Goal: Communication & Community: Answer question/provide support

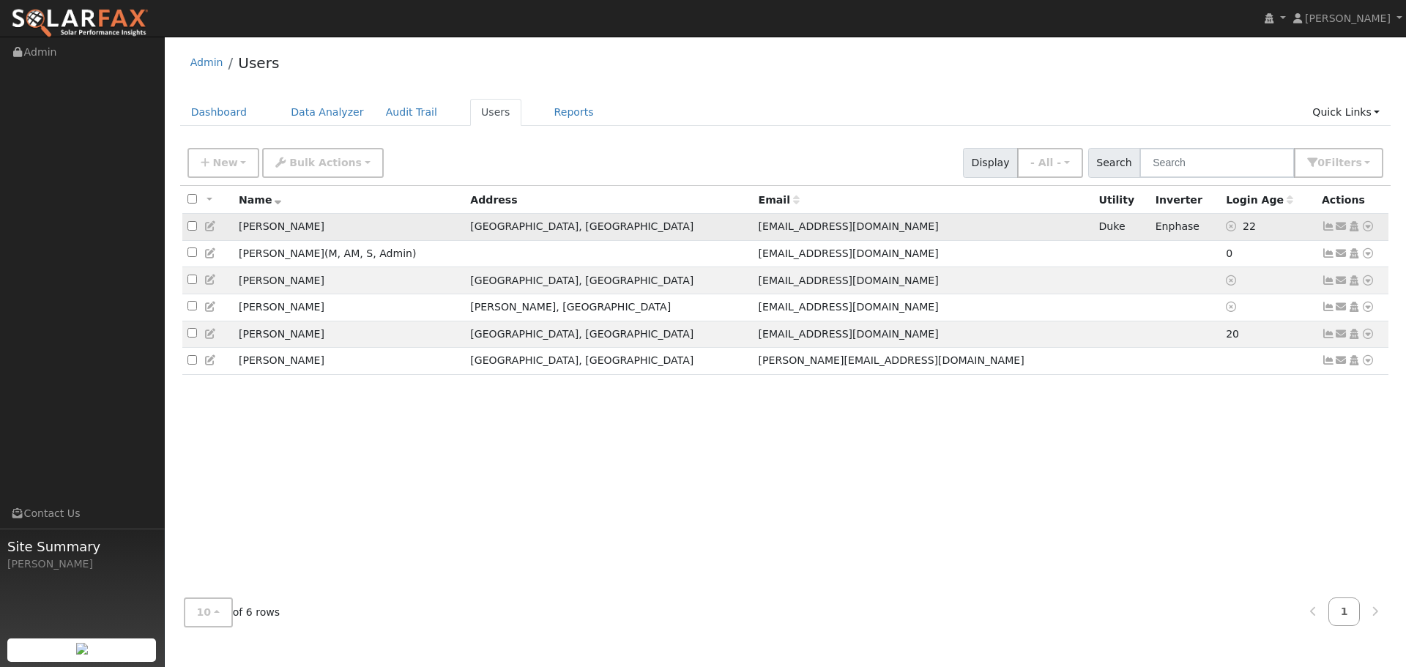
click at [1327, 227] on icon at bounding box center [1328, 226] width 13 height 10
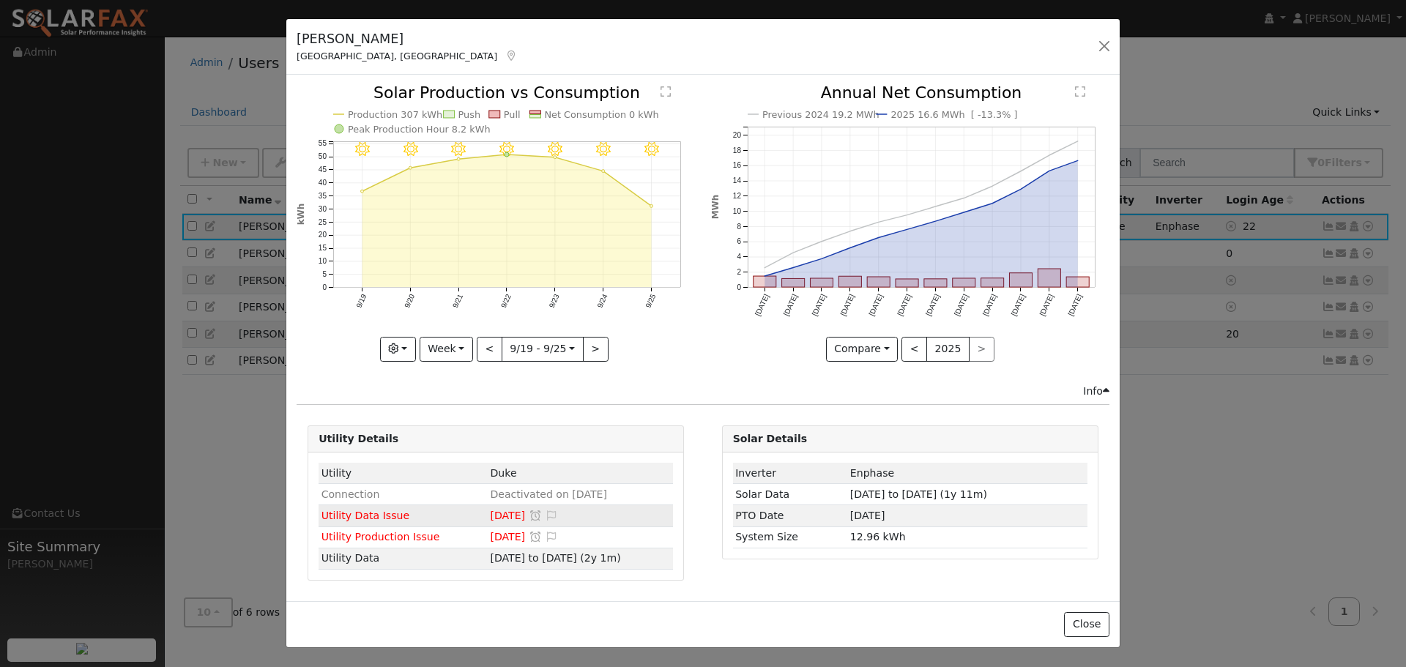
click at [494, 516] on span "[DATE]" at bounding box center [507, 516] width 35 height 12
click at [1082, 620] on button "Close" at bounding box center [1086, 624] width 45 height 25
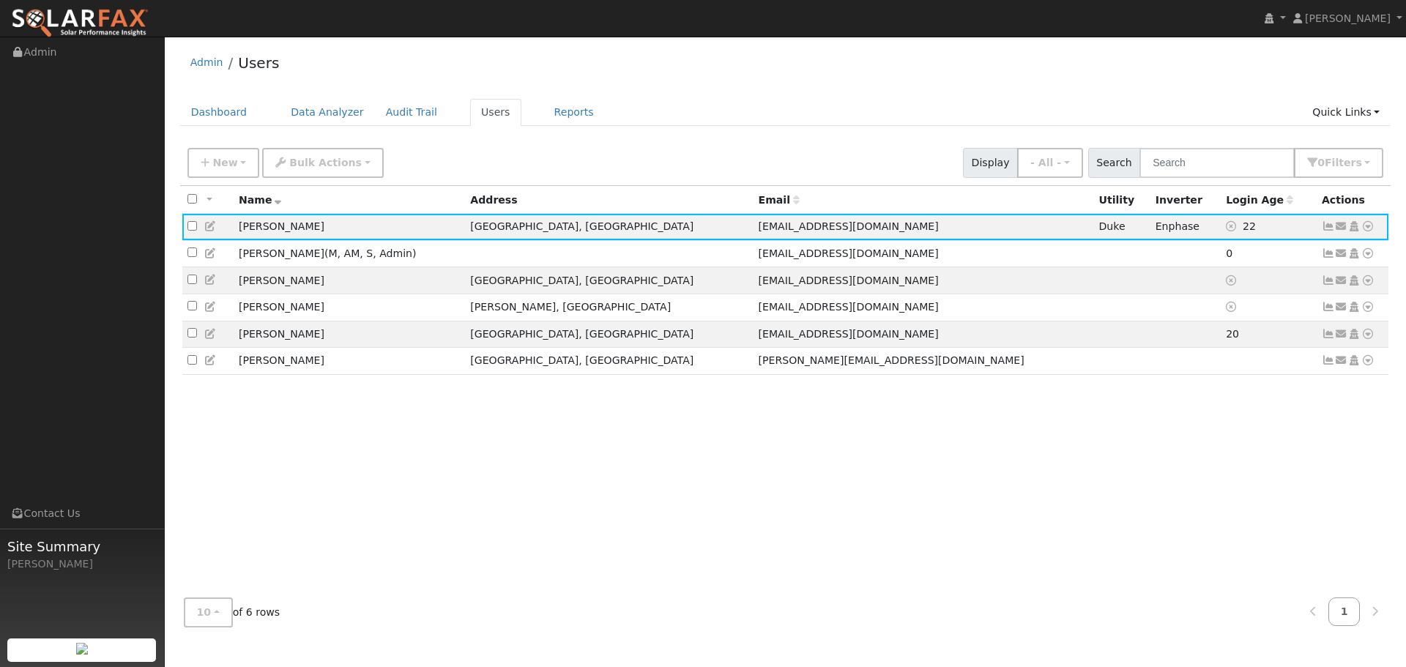
drag, startPoint x: 1082, startPoint y: 620, endPoint x: 832, endPoint y: 475, distance: 288.9
click at [832, 475] on div "All None All on page None on page Name Address Email Utility Inverter Login Age…" at bounding box center [786, 386] width 1212 height 401
click at [1342, 229] on icon at bounding box center [1341, 226] width 13 height 10
click at [1320, 460] on div "All None All on page None on page Name Address Email Utility Inverter Login Age…" at bounding box center [786, 386] width 1212 height 401
click at [1341, 284] on icon at bounding box center [1341, 280] width 13 height 10
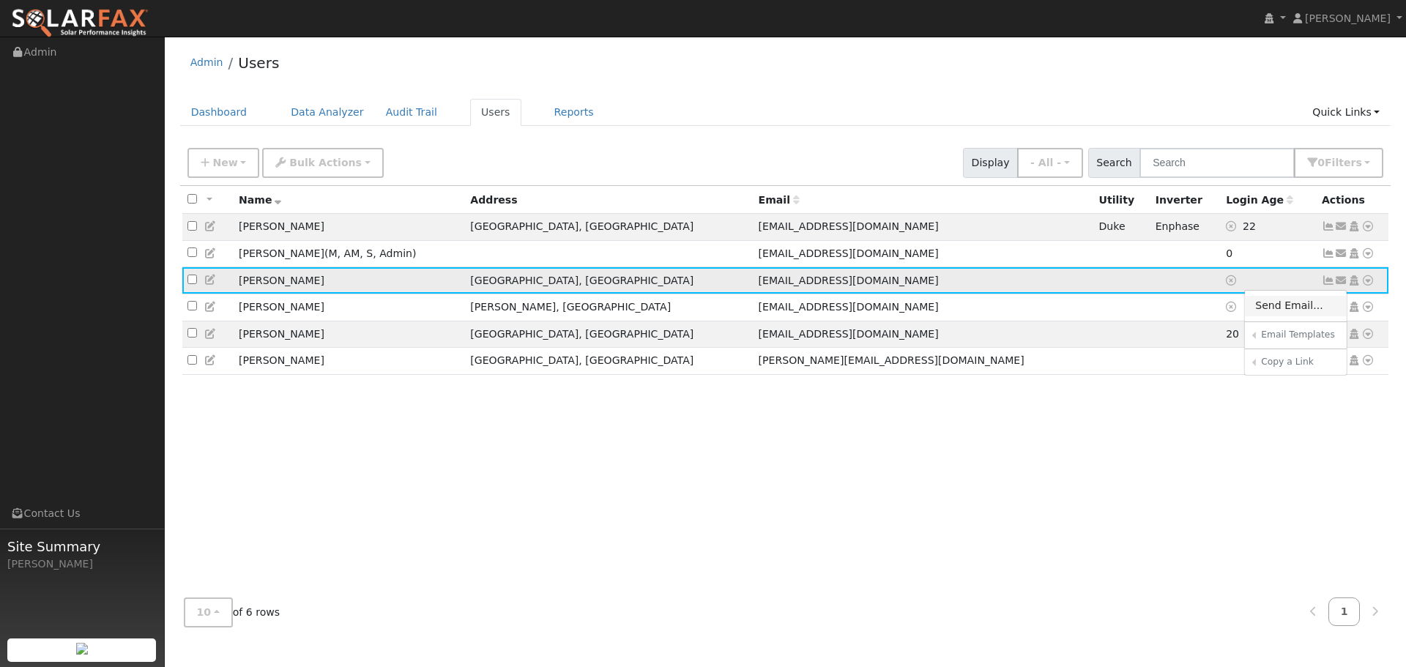
click at [1284, 309] on link "Send Email..." at bounding box center [1296, 306] width 102 height 21
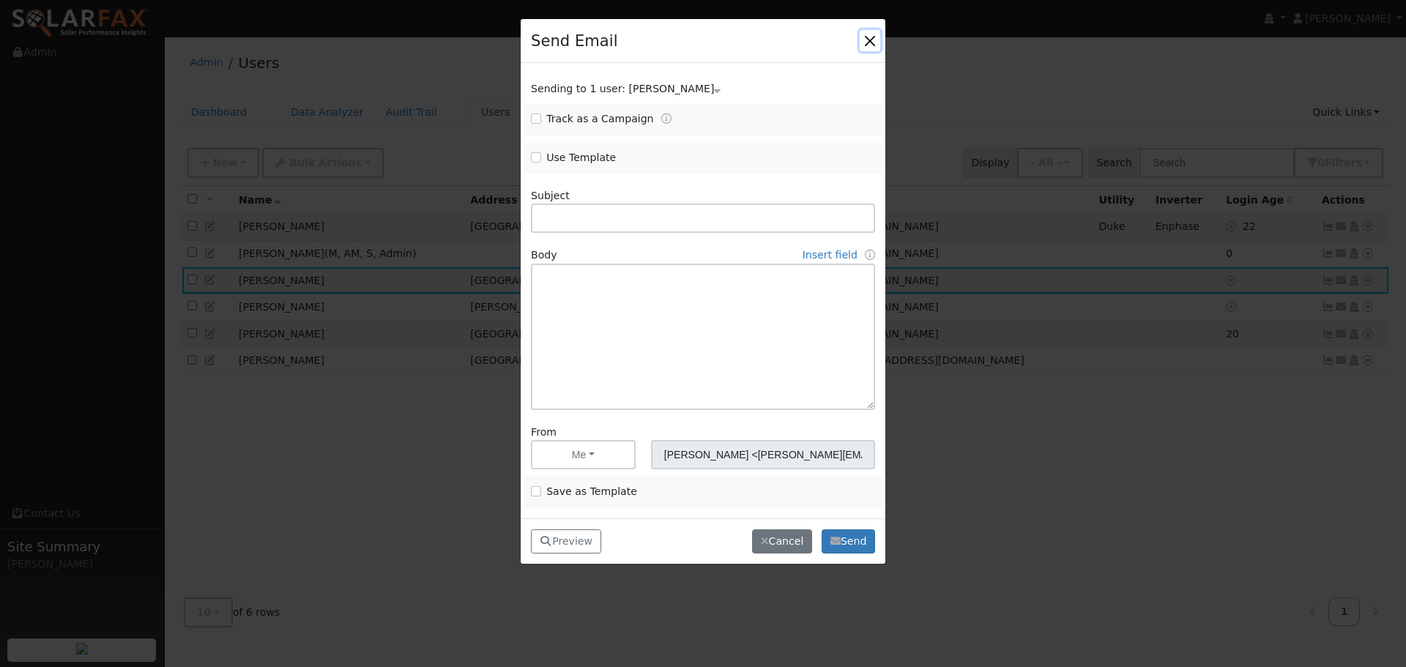
click at [877, 42] on button "button" at bounding box center [870, 40] width 21 height 21
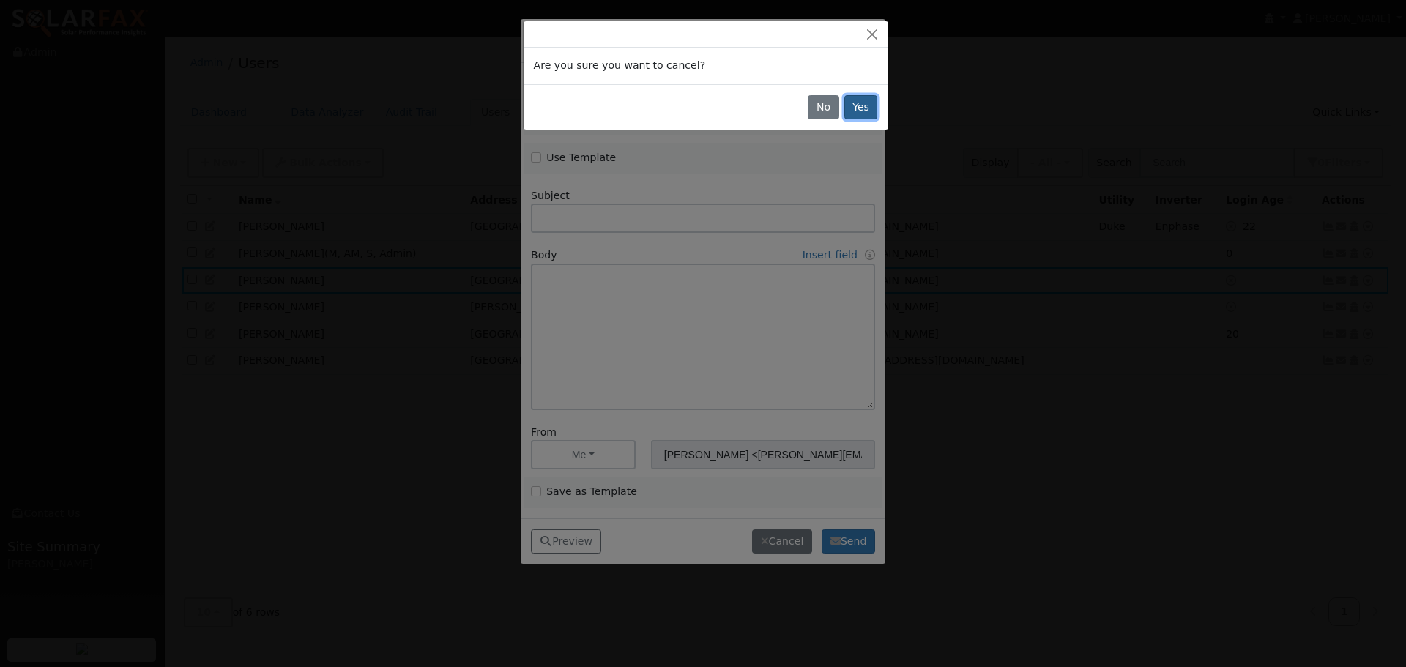
click at [855, 112] on button "Yes" at bounding box center [862, 107] width 34 height 25
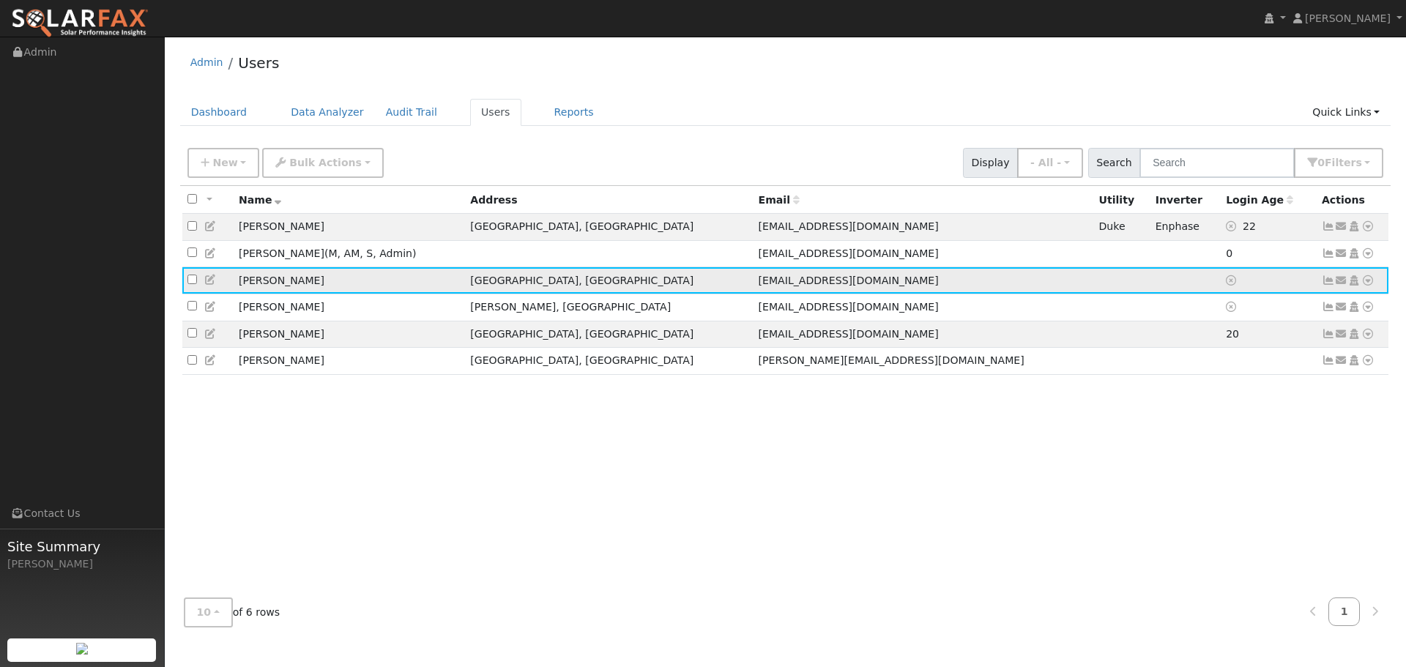
click at [1342, 284] on icon at bounding box center [1341, 280] width 13 height 10
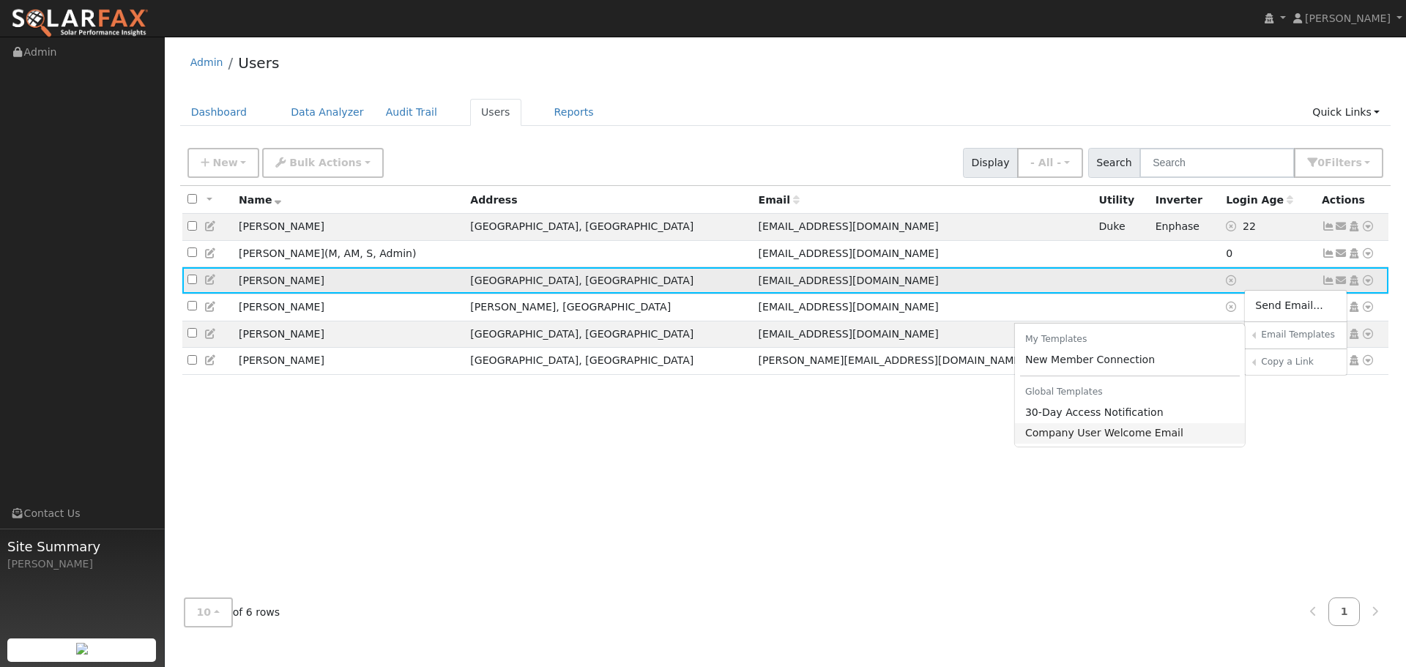
click at [1113, 438] on link "Company User Welcome Email" at bounding box center [1130, 433] width 231 height 21
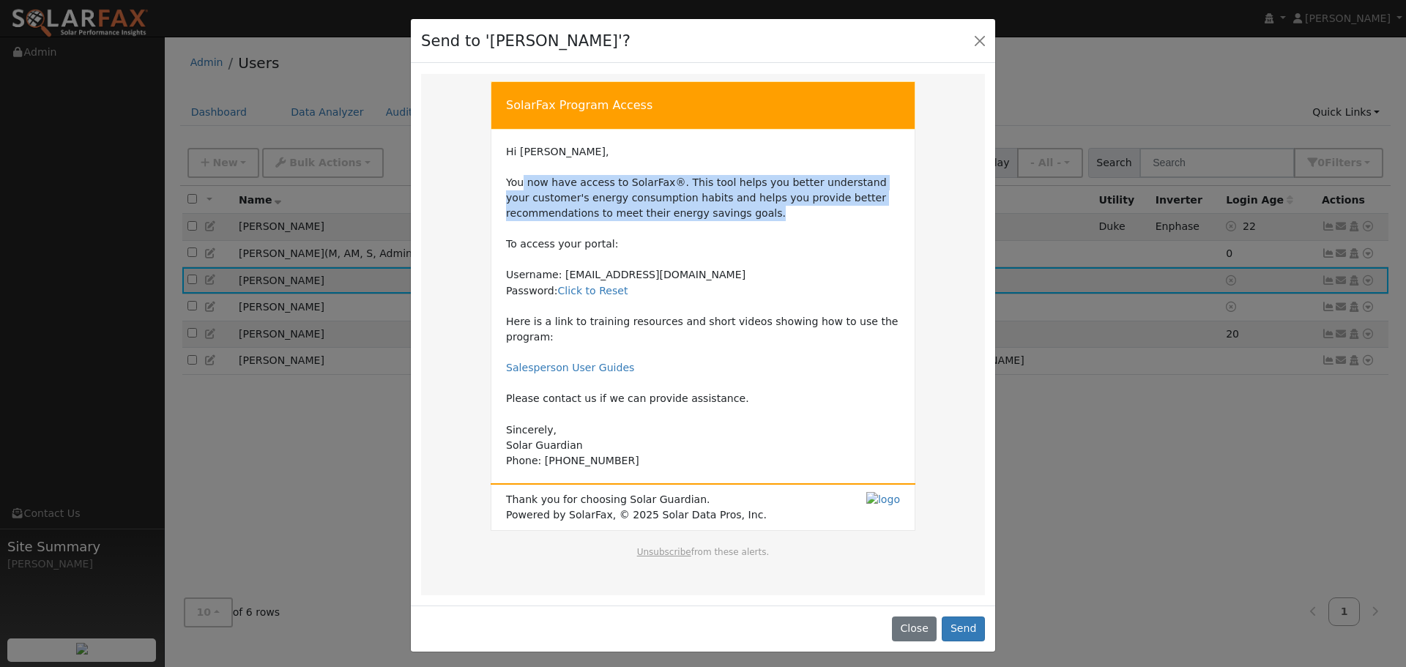
drag, startPoint x: 523, startPoint y: 187, endPoint x: 799, endPoint y: 212, distance: 277.3
click at [799, 212] on td "Hi [PERSON_NAME], You now have access to SolarFax®. This tool helps you better …" at bounding box center [703, 306] width 394 height 325
click at [919, 617] on button "Close" at bounding box center [914, 629] width 45 height 25
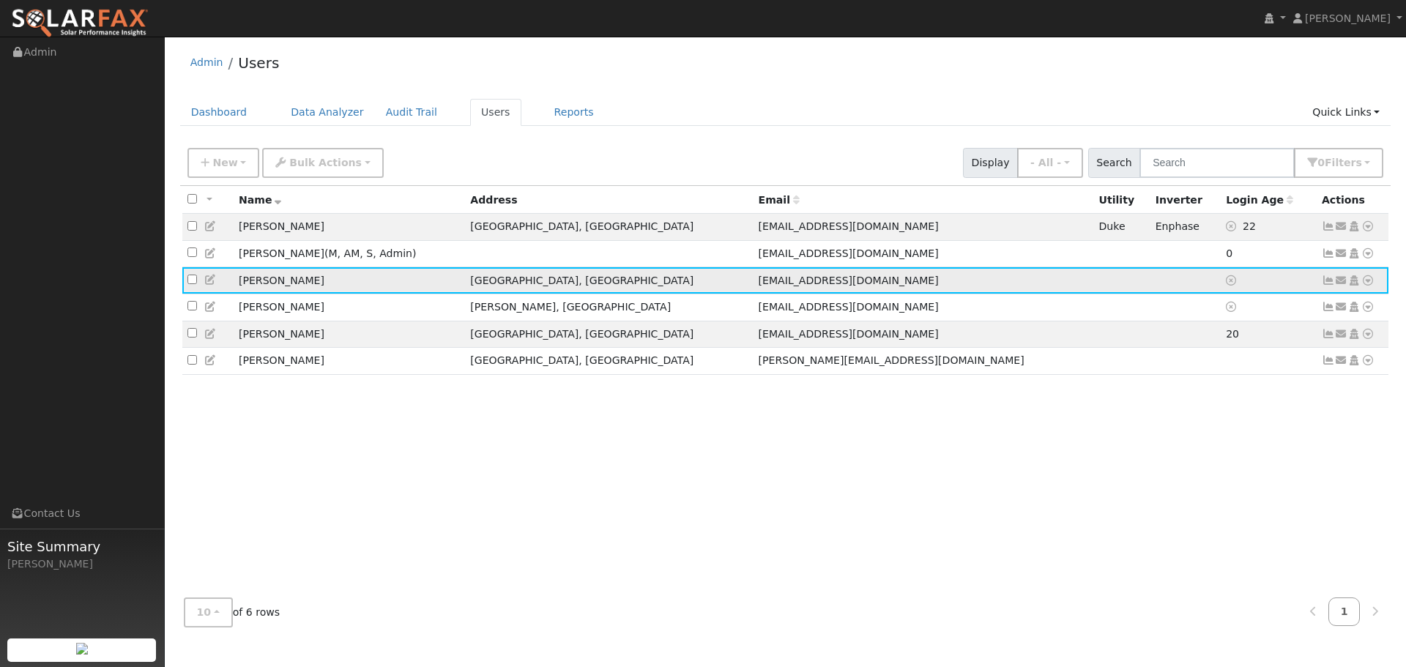
click at [1343, 286] on icon at bounding box center [1341, 280] width 13 height 10
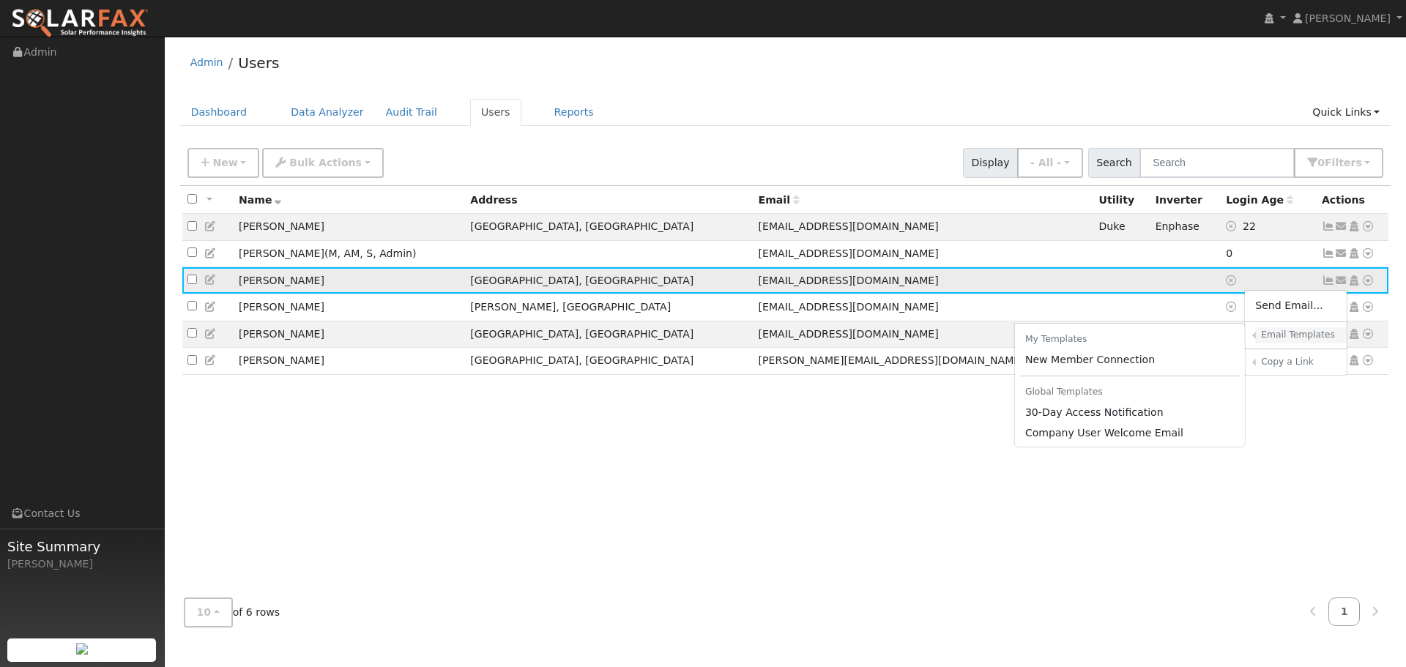
click at [1312, 341] on h6 "Email Templates" at bounding box center [1298, 335] width 75 height 11
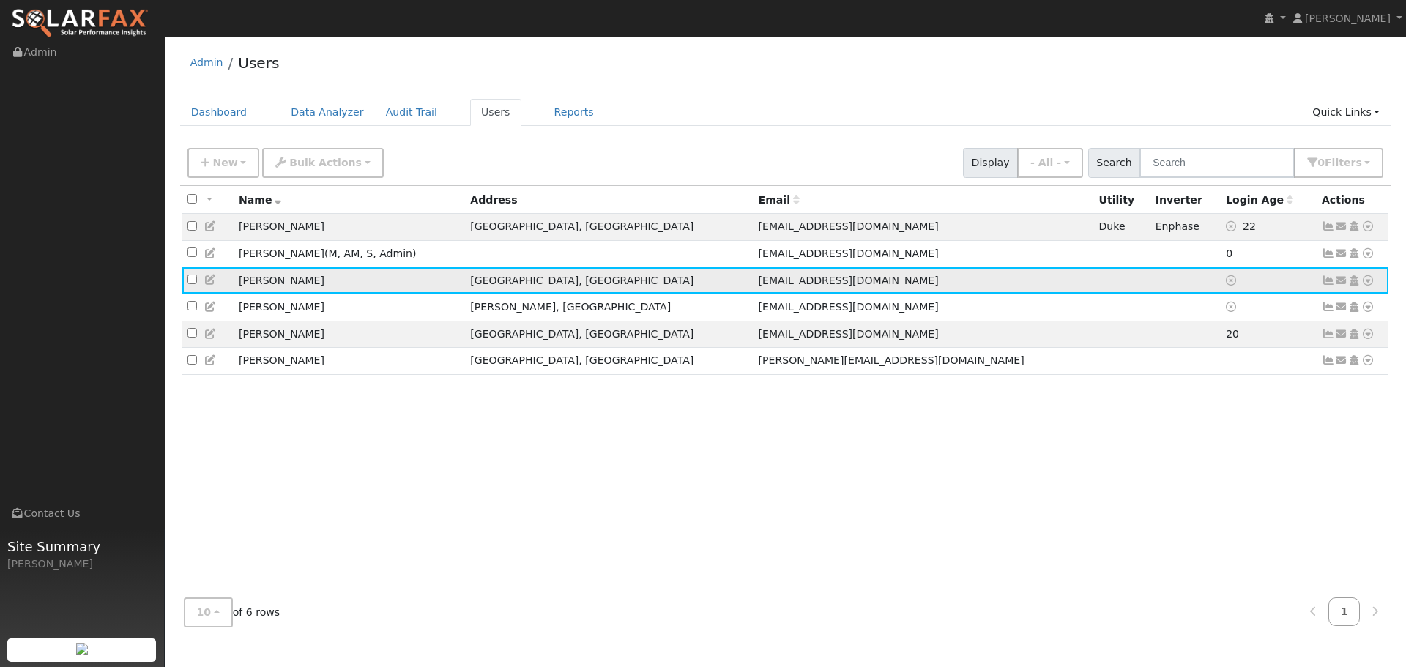
click at [1341, 286] on icon at bounding box center [1341, 280] width 13 height 10
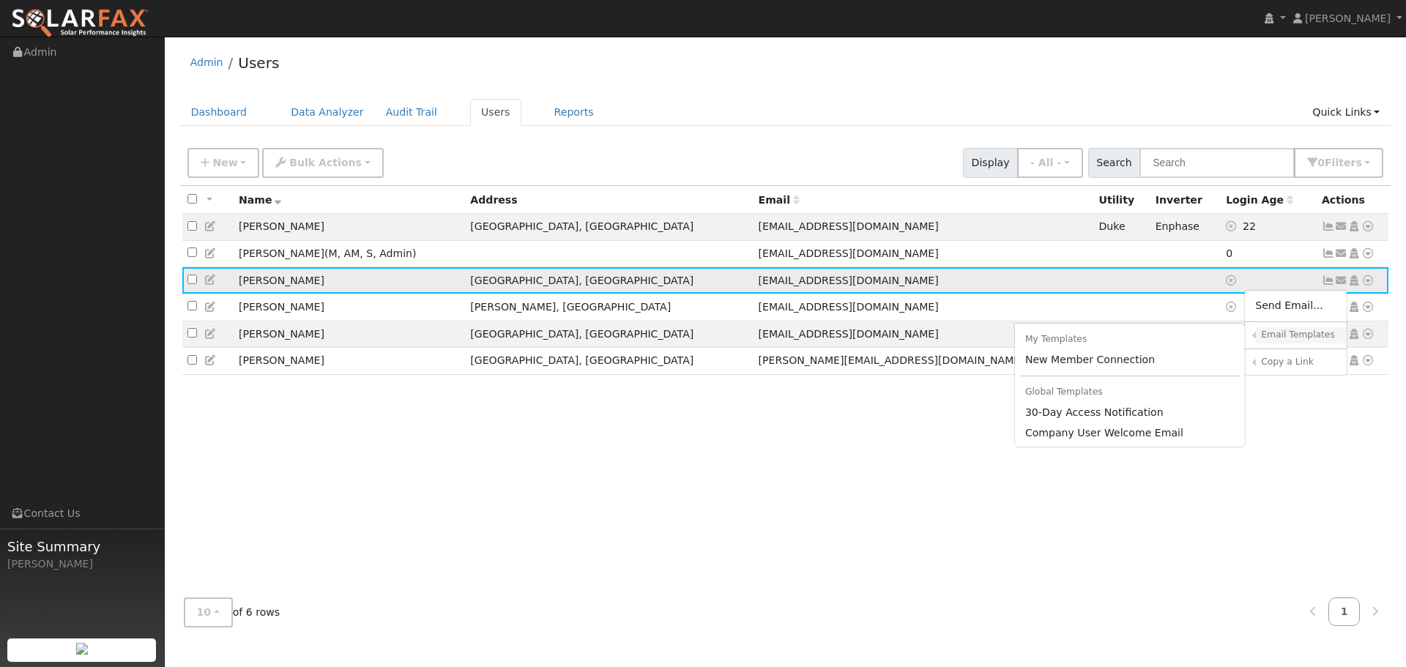
click at [1284, 341] on h6 "Email Templates" at bounding box center [1298, 335] width 75 height 11
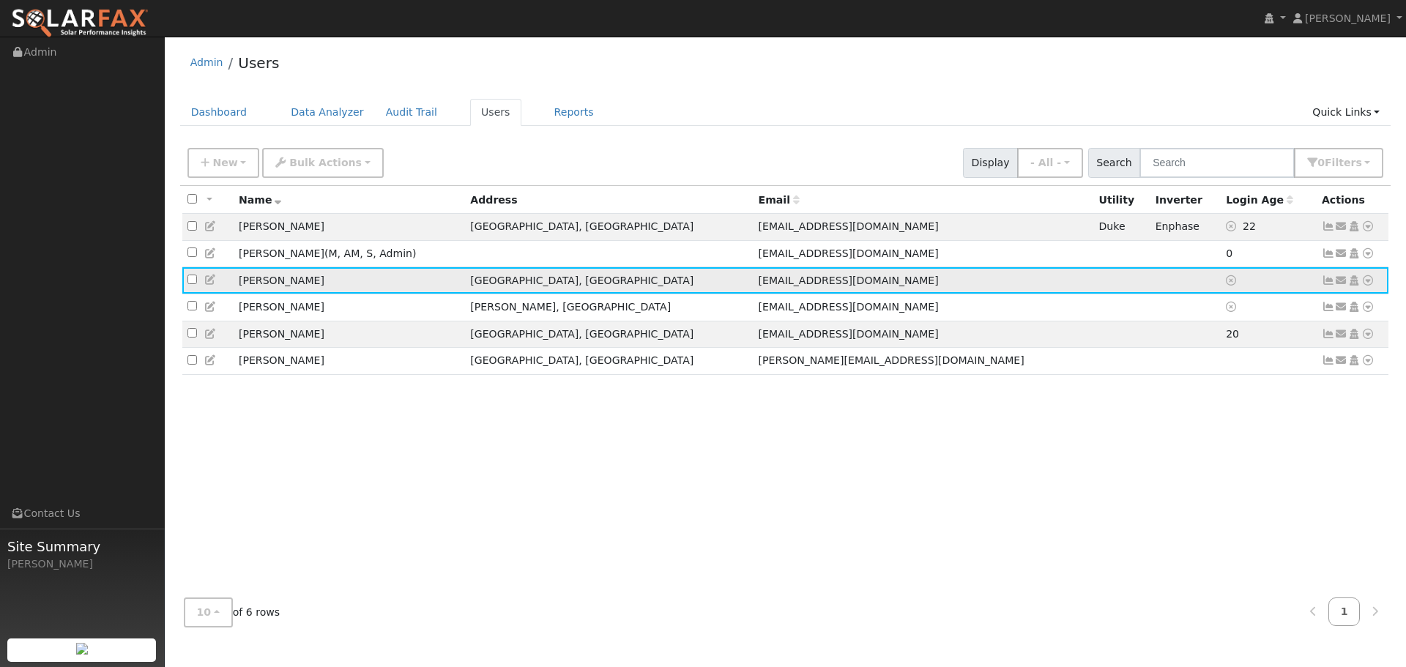
click at [1343, 283] on icon at bounding box center [1341, 280] width 13 height 10
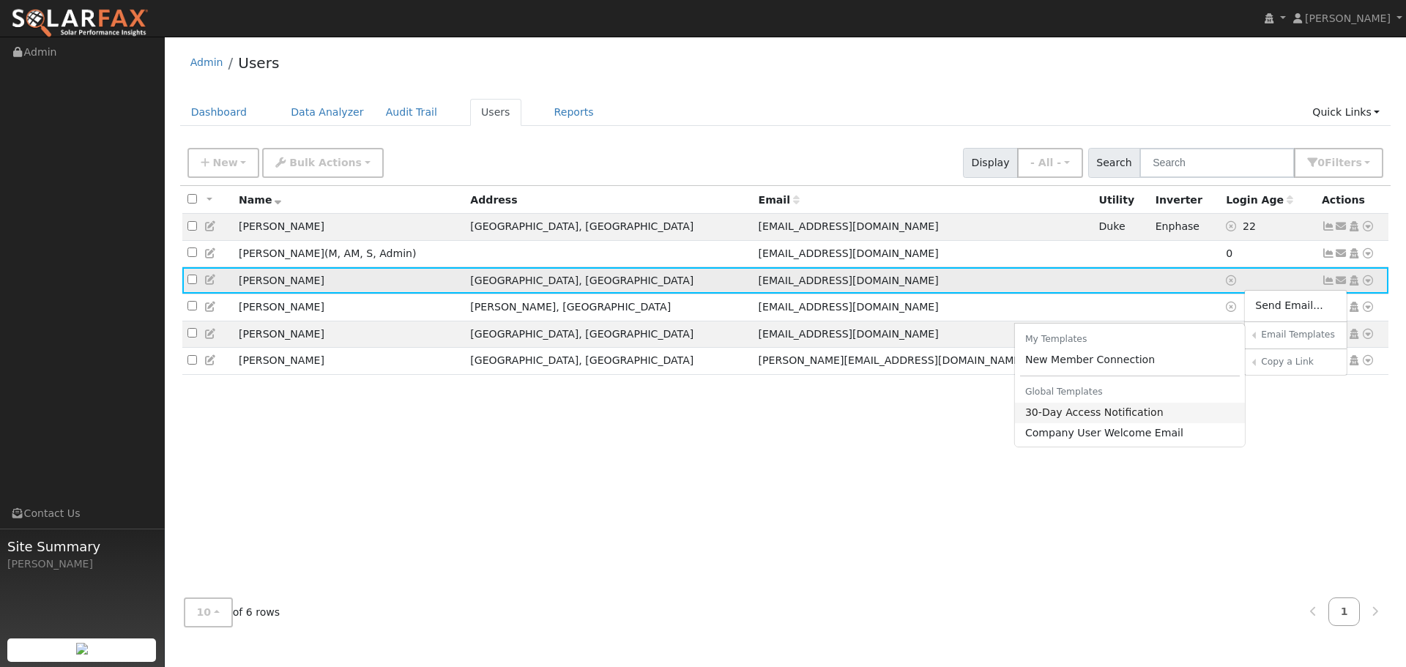
click at [1081, 418] on link "30-Day Access Notification" at bounding box center [1130, 413] width 231 height 21
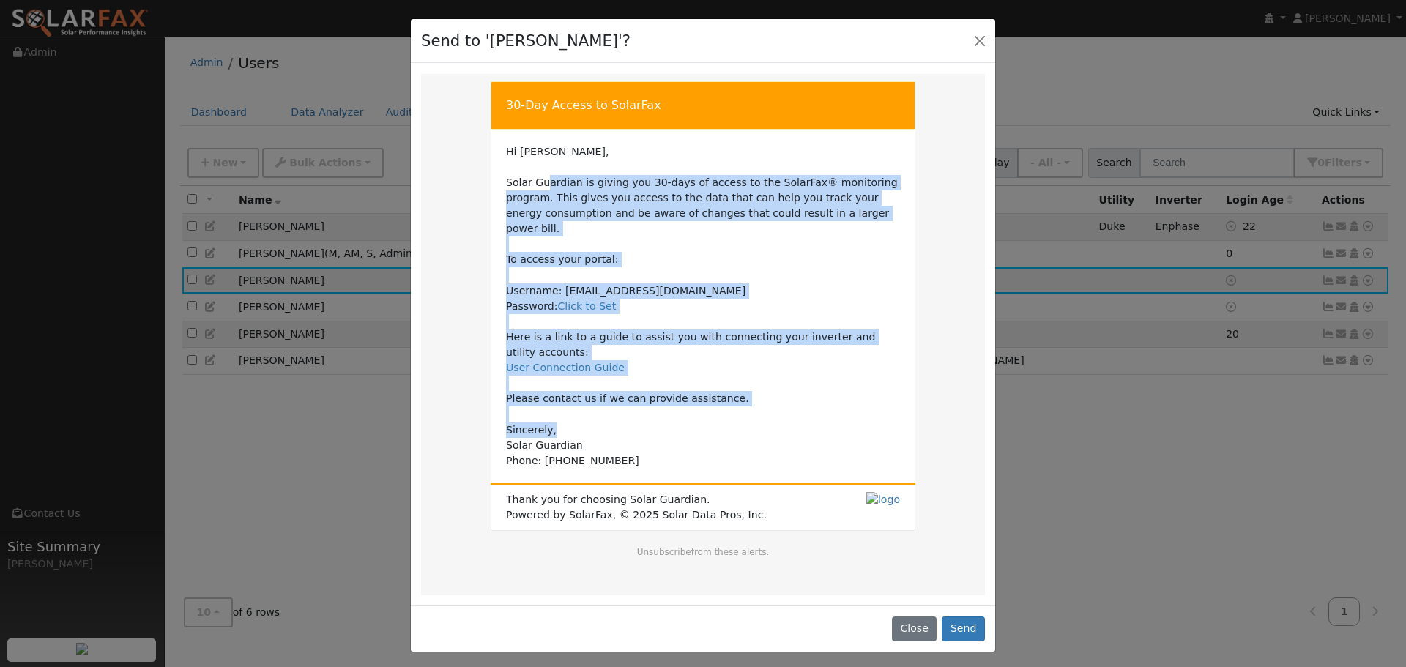
drag, startPoint x: 544, startPoint y: 185, endPoint x: 824, endPoint y: 415, distance: 362.8
click at [824, 415] on td "Hi [PERSON_NAME], Solar Guardian is giving you 30-days of access to the SolarFa…" at bounding box center [703, 306] width 394 height 325
click at [810, 410] on td "Hi [PERSON_NAME], Solar Guardian is giving you 30-days of access to the SolarFa…" at bounding box center [703, 306] width 394 height 325
drag, startPoint x: 506, startPoint y: 148, endPoint x: 886, endPoint y: 183, distance: 381.1
click at [886, 183] on td "Hi [PERSON_NAME], Solar Guardian is giving you 30-days of access to the SolarFa…" at bounding box center [703, 306] width 394 height 325
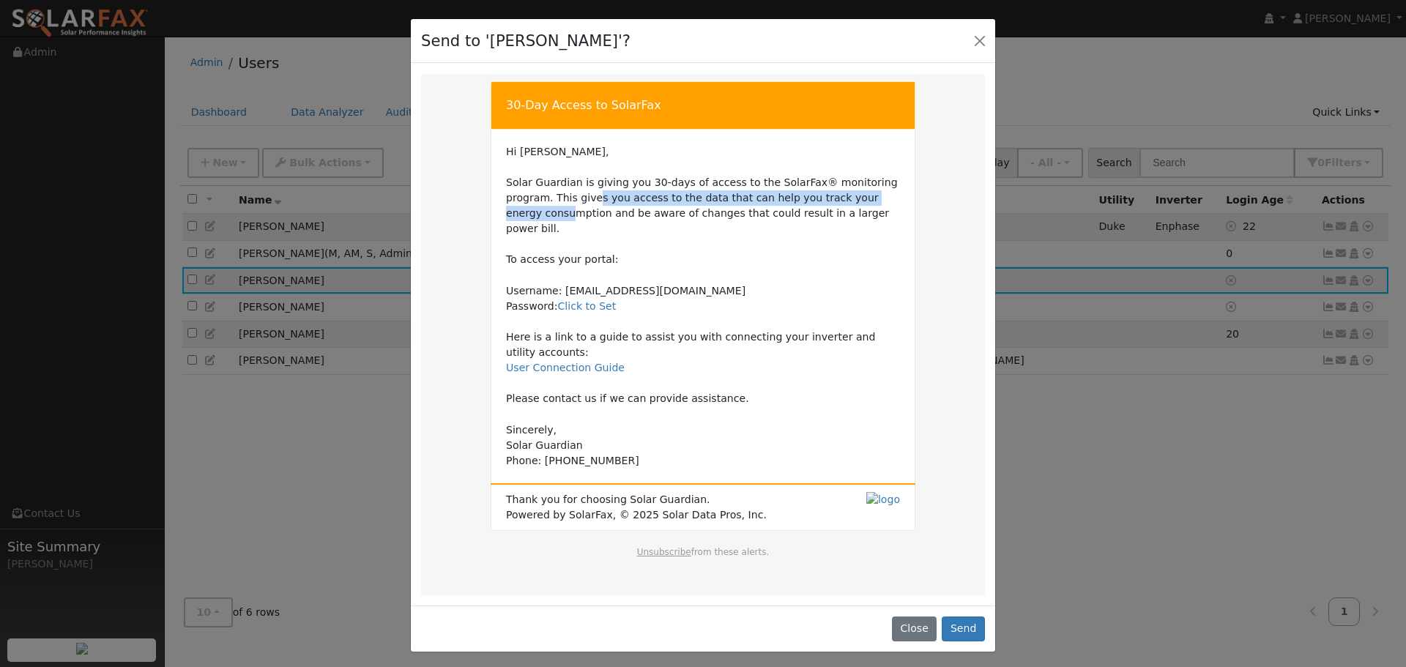
drag, startPoint x: 548, startPoint y: 199, endPoint x: 846, endPoint y: 197, distance: 298.1
click at [846, 197] on td "Hi [PERSON_NAME], Solar Guardian is giving you 30-days of access to the SolarFa…" at bounding box center [703, 306] width 394 height 325
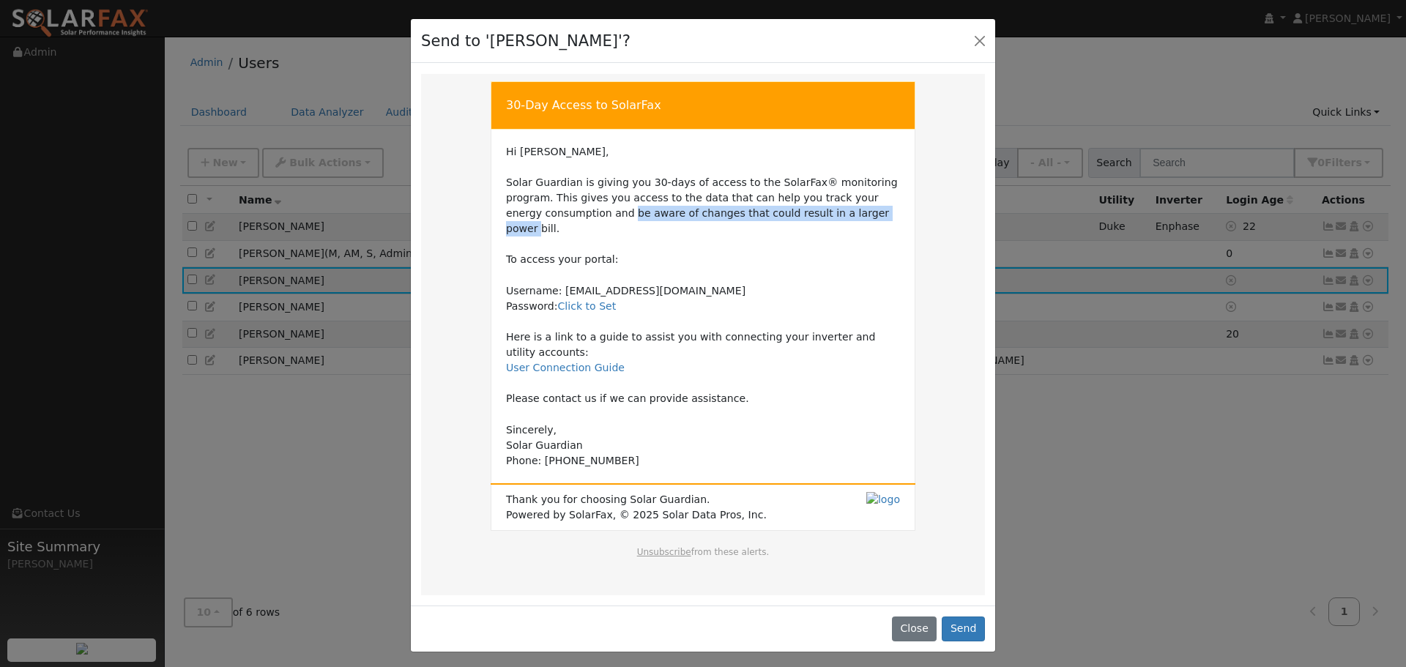
drag, startPoint x: 527, startPoint y: 210, endPoint x: 782, endPoint y: 218, distance: 255.8
click at [782, 218] on td "Hi [PERSON_NAME], Solar Guardian is giving you 30-days of access to the SolarFa…" at bounding box center [703, 306] width 394 height 325
drag, startPoint x: 530, startPoint y: 242, endPoint x: 545, endPoint y: 281, distance: 40.8
click at [545, 281] on td "Hi [PERSON_NAME], Solar Guardian is giving you 30-days of access to the SolarFa…" at bounding box center [703, 306] width 394 height 325
click at [519, 283] on td "Hi [PERSON_NAME], Solar Guardian is giving you 30-days of access to the SolarFa…" at bounding box center [703, 306] width 394 height 325
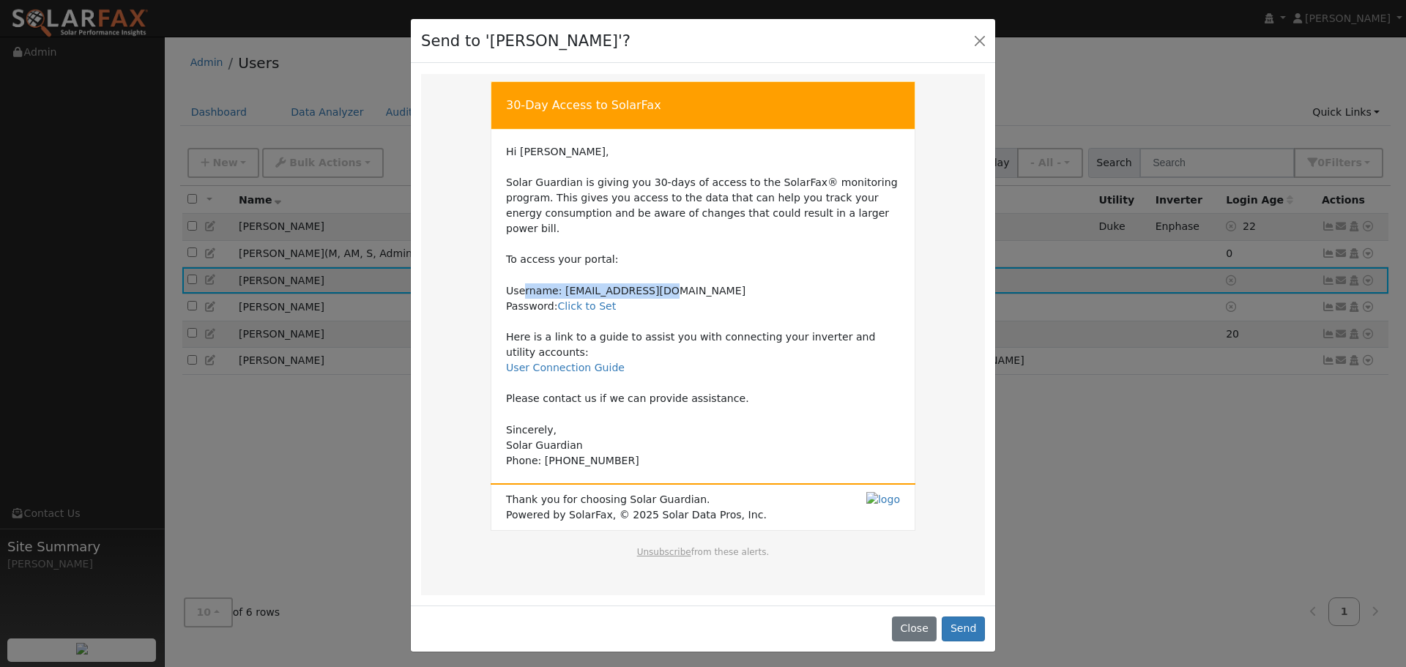
drag, startPoint x: 546, startPoint y: 274, endPoint x: 652, endPoint y: 283, distance: 106.6
click at [657, 275] on td "Hi [PERSON_NAME], Solar Guardian is giving you 30-days of access to the SolarFa…" at bounding box center [703, 306] width 394 height 325
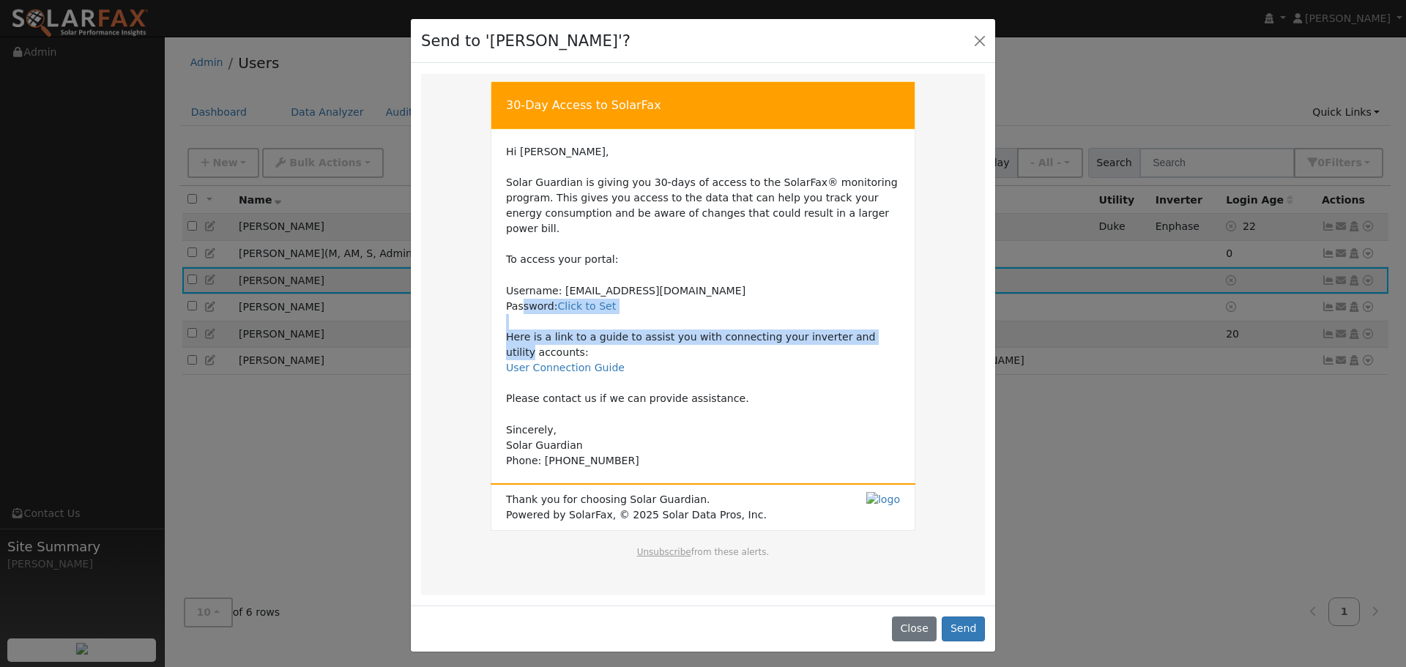
drag, startPoint x: 522, startPoint y: 289, endPoint x: 829, endPoint y: 331, distance: 309.1
click at [860, 328] on td "Hi [PERSON_NAME], Solar Guardian is giving you 30-days of access to the SolarFa…" at bounding box center [703, 306] width 394 height 325
click at [598, 322] on td "Hi [PERSON_NAME], Solar Guardian is giving you 30-days of access to the SolarFa…" at bounding box center [703, 306] width 394 height 325
drag, startPoint x: 581, startPoint y: 319, endPoint x: 706, endPoint y: 322, distance: 125.3
click at [706, 322] on td "Hi [PERSON_NAME], Solar Guardian is giving you 30-days of access to the SolarFa…" at bounding box center [703, 306] width 394 height 325
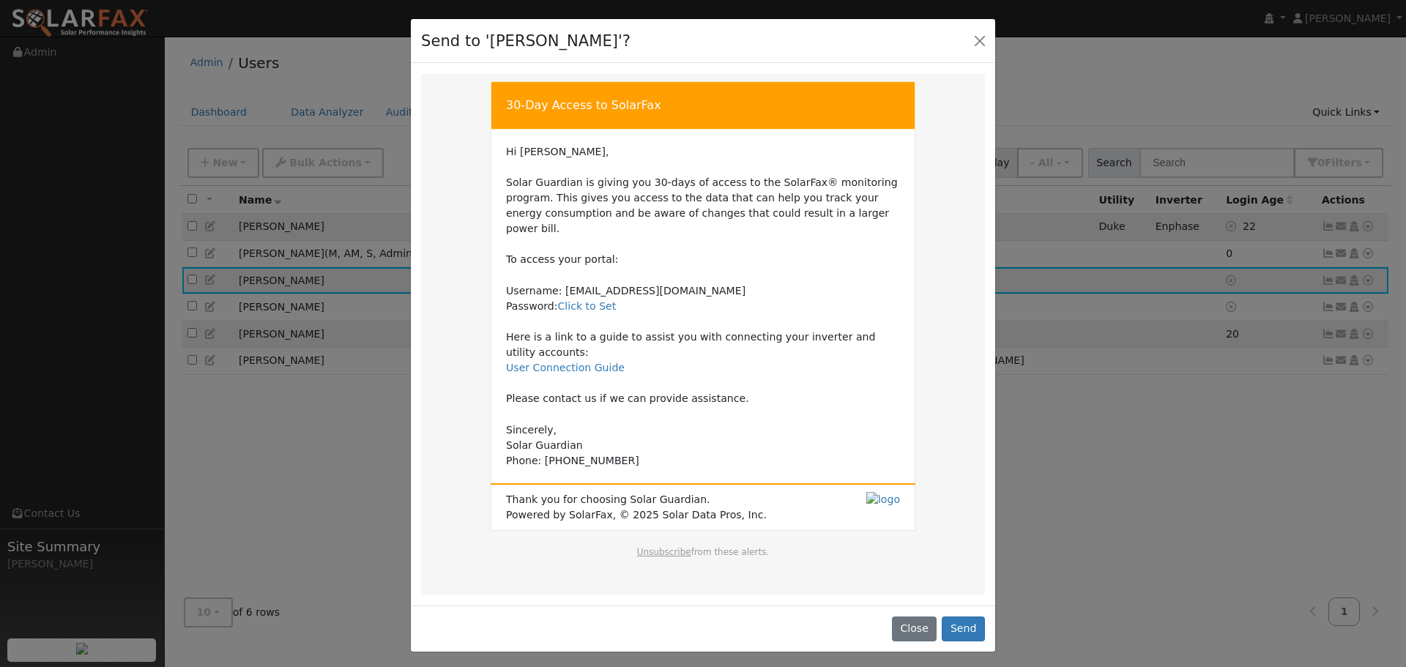
click at [596, 125] on td "30-Day Access to SolarFax" at bounding box center [704, 105] width 424 height 48
drag, startPoint x: 503, startPoint y: 106, endPoint x: 766, endPoint y: 468, distance: 446.9
click at [766, 468] on tbody "30-Day Access to SolarFax Hi [PERSON_NAME], Solar Guardian is giving you 30-day…" at bounding box center [704, 306] width 424 height 450
click at [855, 315] on td "Hi [PERSON_NAME], Solar Guardian is giving you 30-days of access to the SolarFa…" at bounding box center [703, 306] width 394 height 325
click at [908, 380] on td "Hi [PERSON_NAME], Solar Guardian is giving you 30-days of access to the SolarFa…" at bounding box center [704, 306] width 424 height 355
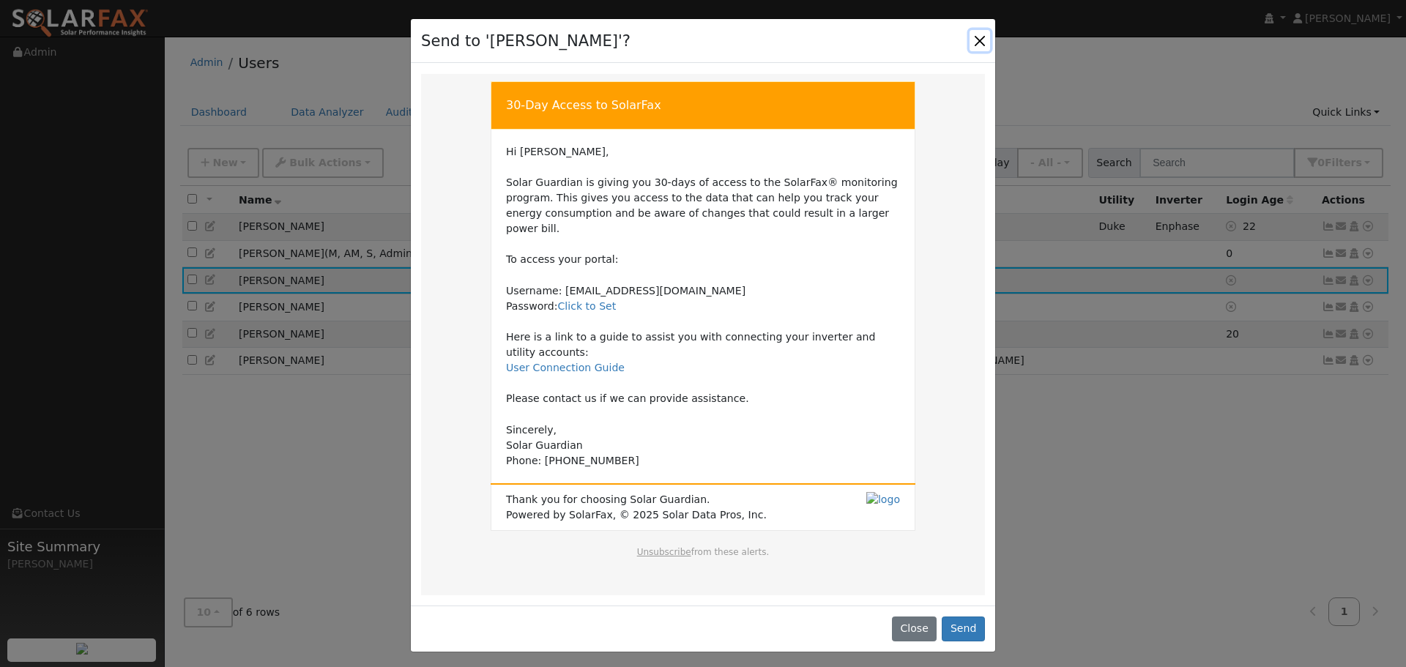
click at [984, 36] on button "Close" at bounding box center [980, 40] width 21 height 21
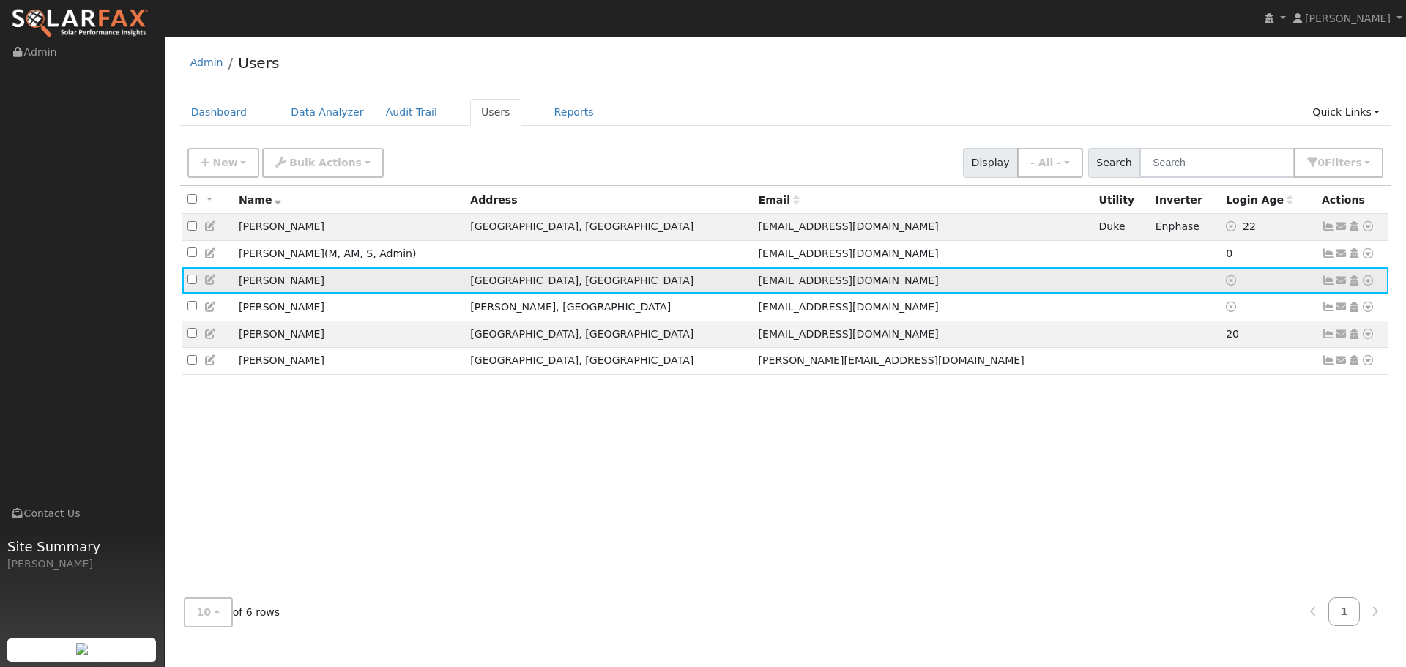
click at [1346, 282] on icon at bounding box center [1341, 280] width 13 height 10
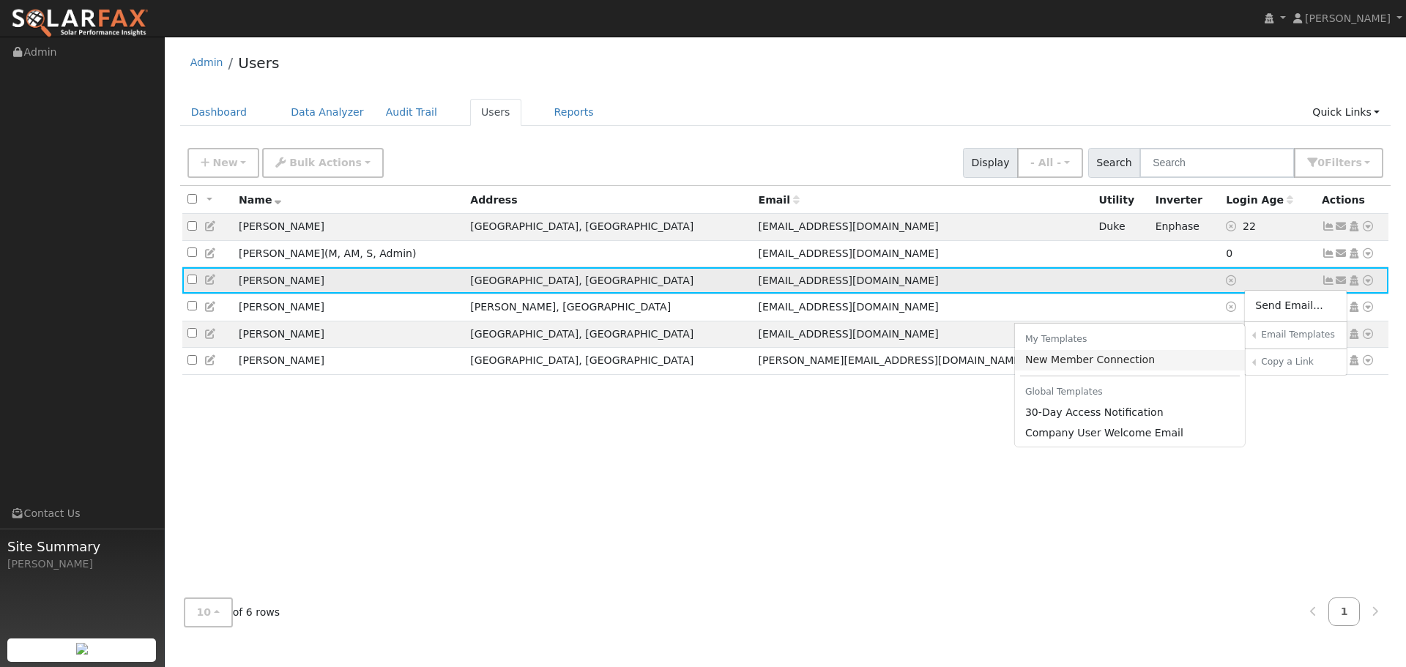
click at [1066, 365] on link "New Member Connection" at bounding box center [1130, 360] width 231 height 21
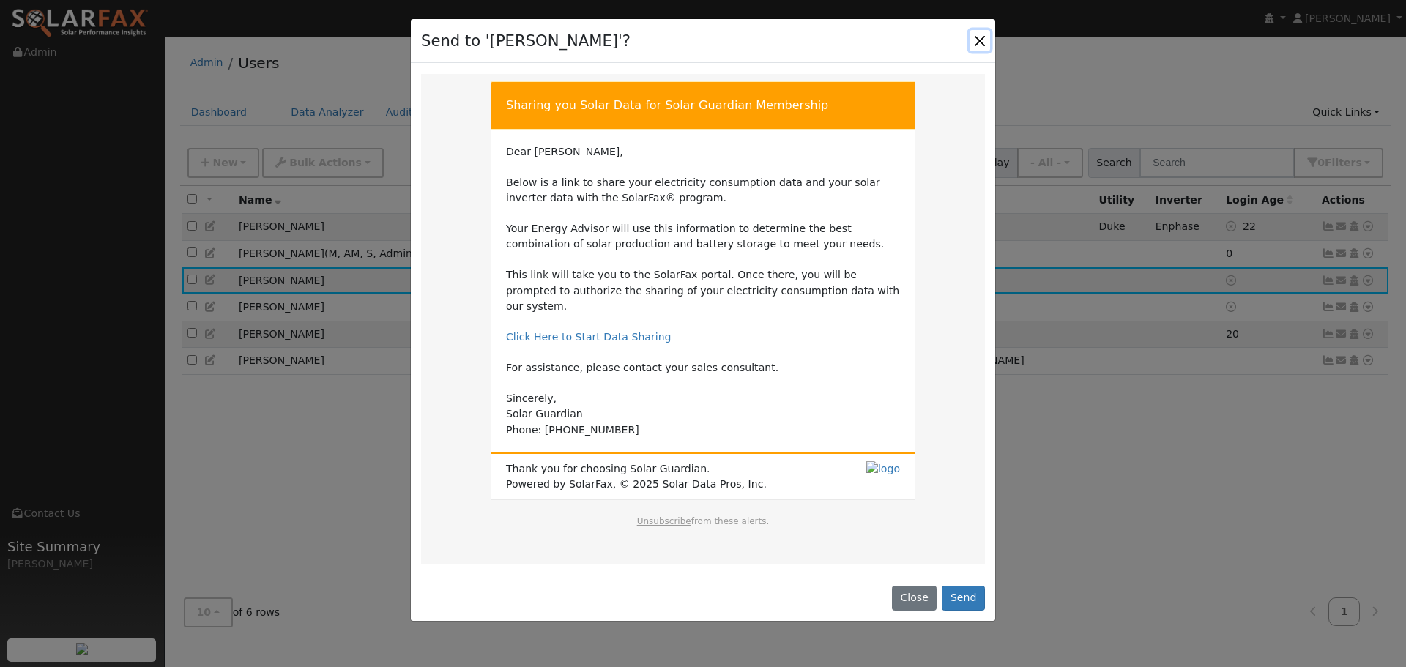
click at [985, 38] on button "Close" at bounding box center [980, 40] width 21 height 21
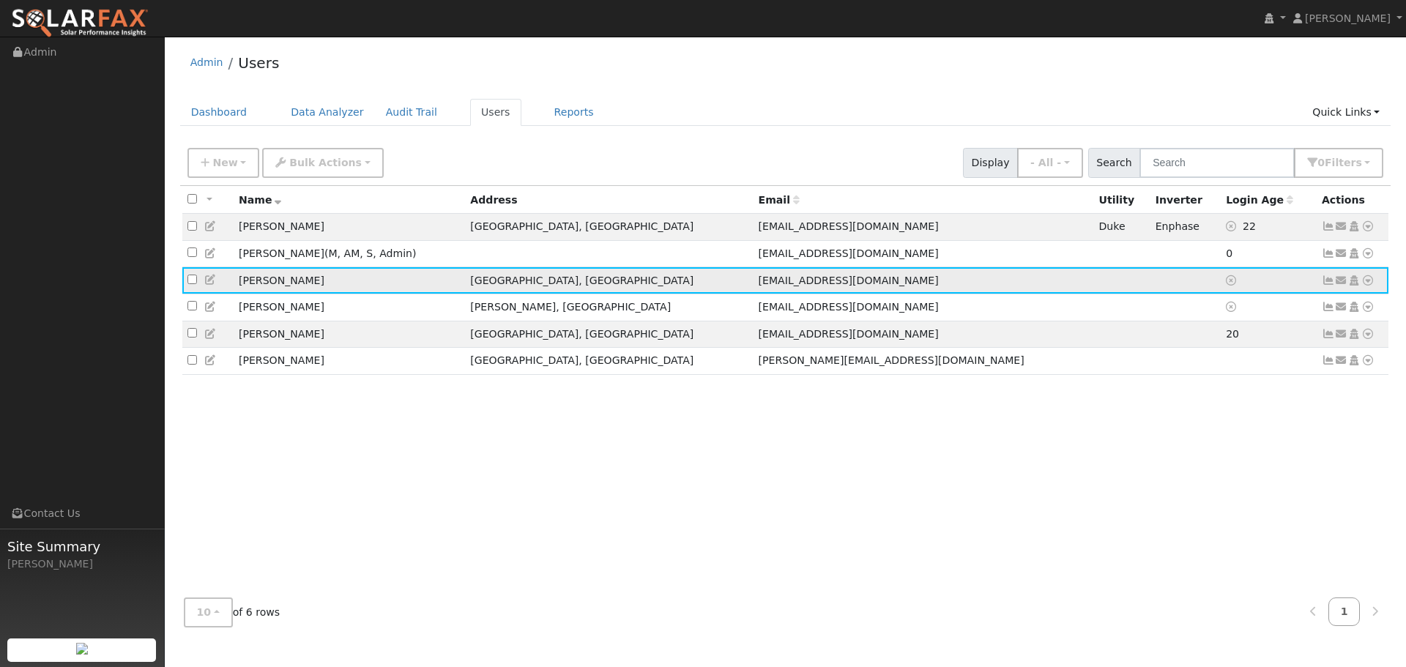
click at [1368, 283] on icon at bounding box center [1368, 280] width 13 height 10
click at [1163, 419] on div "All None All on page None on page Name Address Email Utility Inverter Login Age…" at bounding box center [786, 386] width 1212 height 401
click at [1226, 340] on span "20" at bounding box center [1232, 334] width 13 height 12
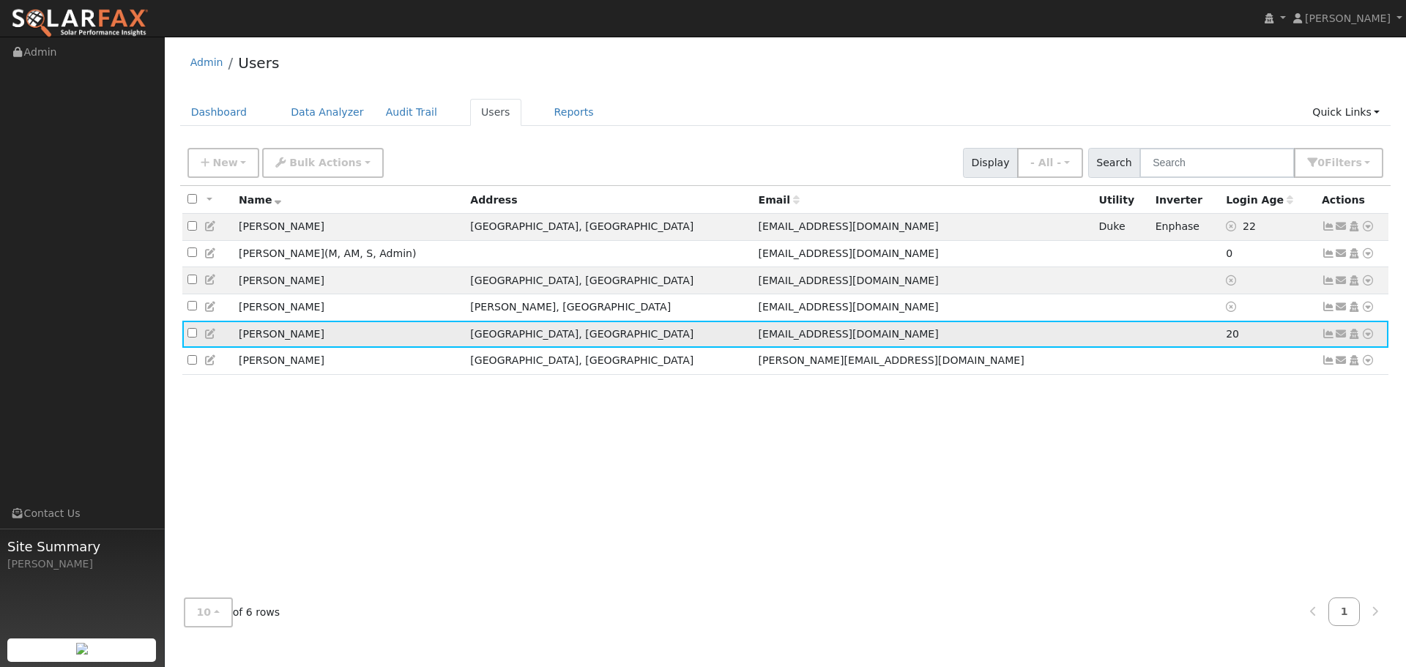
click at [1327, 338] on icon at bounding box center [1328, 334] width 13 height 10
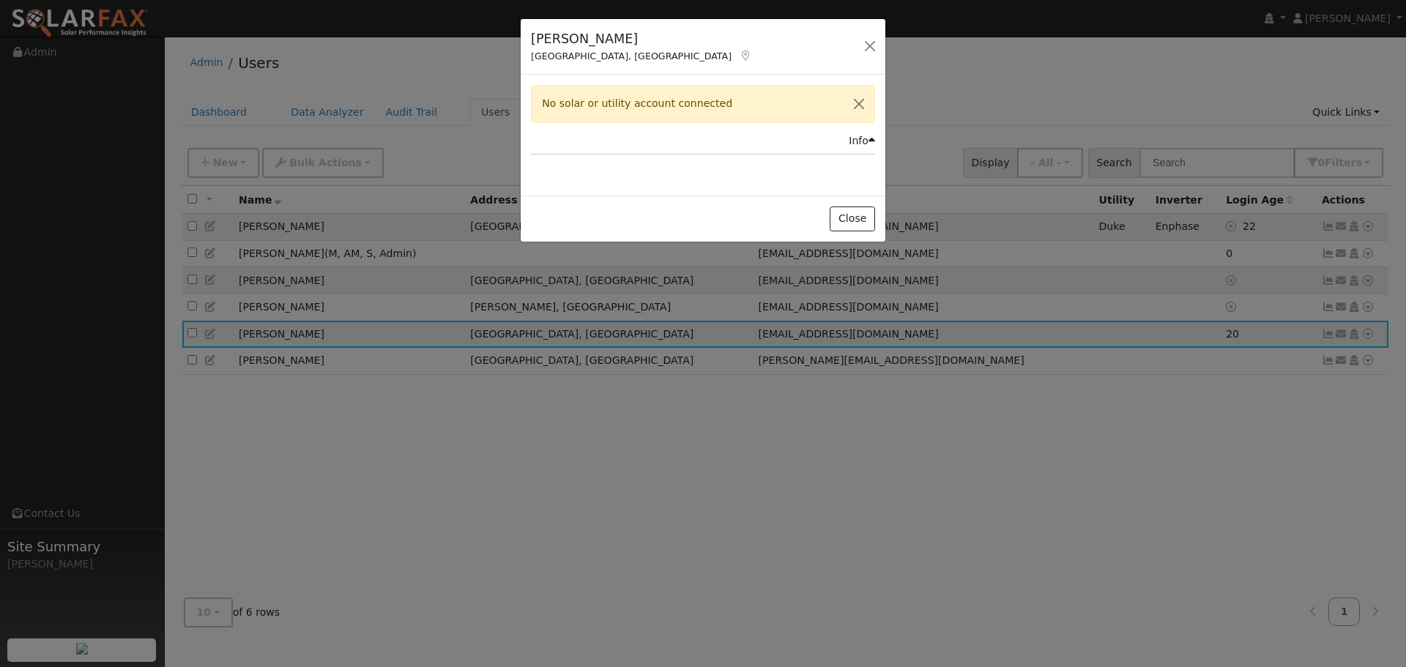
click at [1192, 340] on div "[PERSON_NAME], [GEOGRAPHIC_DATA] Default Account Default Account [STREET_ADDRES…" at bounding box center [703, 333] width 1406 height 667
click at [1208, 204] on div "[PERSON_NAME], [GEOGRAPHIC_DATA] Default Account Default Account [STREET_ADDRES…" at bounding box center [703, 333] width 1406 height 667
click at [872, 44] on button "button" at bounding box center [870, 46] width 21 height 21
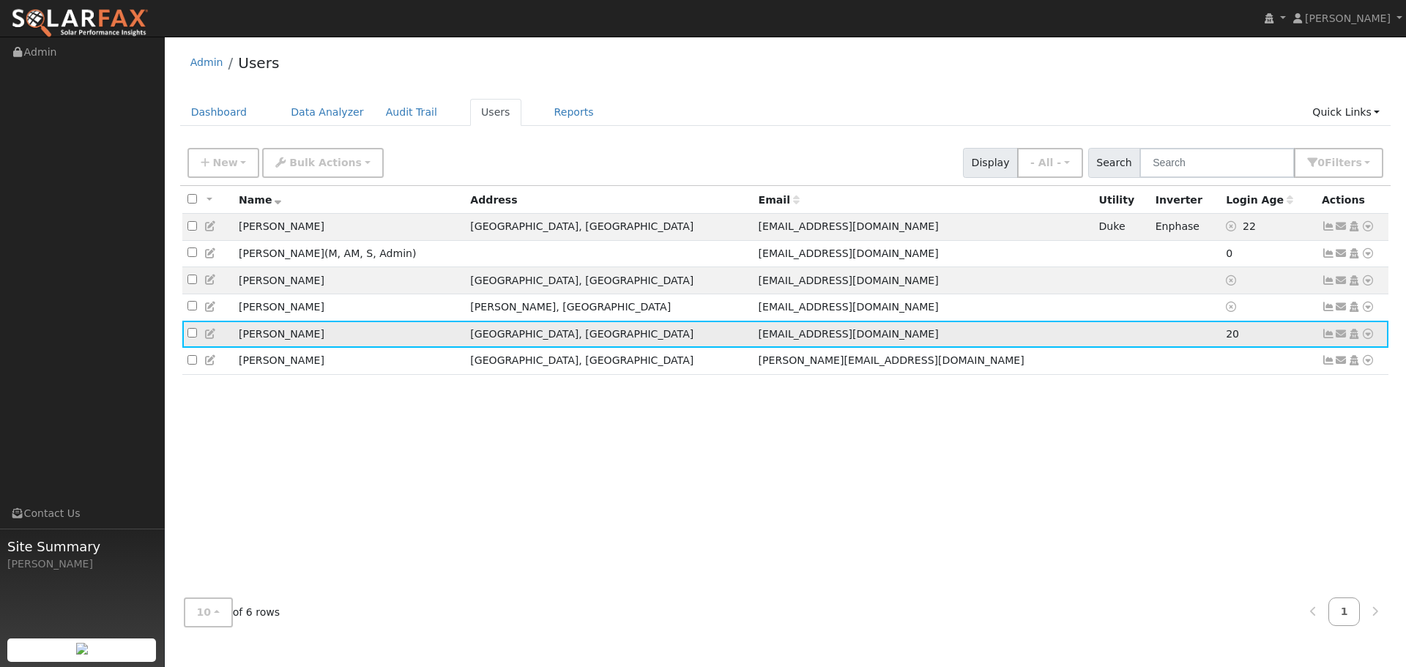
click at [1221, 342] on td "20" at bounding box center [1269, 334] width 96 height 27
drag, startPoint x: 1206, startPoint y: 342, endPoint x: 1169, endPoint y: 340, distance: 37.4
click at [1169, 340] on tr "[PERSON_NAME], [GEOGRAPHIC_DATA] [EMAIL_ADDRESS][DOMAIN_NAME] 20 Send Email... …" at bounding box center [785, 334] width 1207 height 27
drag, startPoint x: 1013, startPoint y: 230, endPoint x: 1078, endPoint y: 231, distance: 64.5
click at [1094, 231] on td "Duke" at bounding box center [1122, 227] width 56 height 27
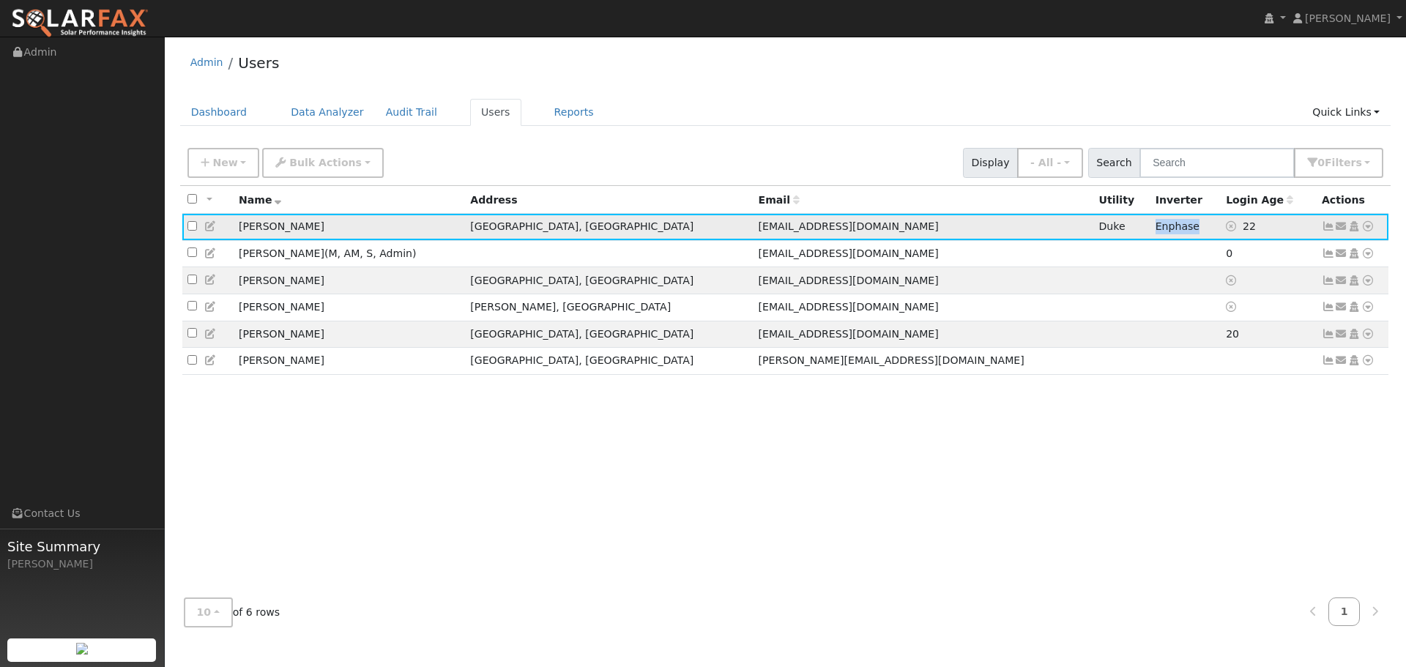
drag, startPoint x: 1134, startPoint y: 230, endPoint x: 1088, endPoint y: 229, distance: 46.2
click at [1151, 229] on td "Enphase" at bounding box center [1186, 227] width 70 height 27
